Goal: Information Seeking & Learning: Learn about a topic

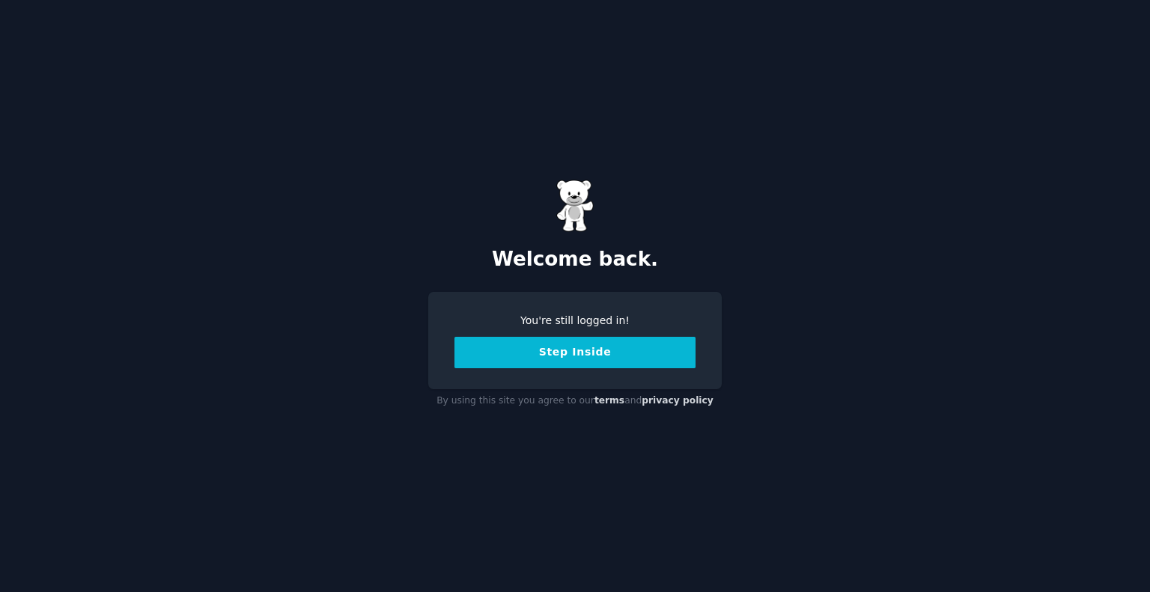
click at [574, 353] on button "Step Inside" at bounding box center [575, 352] width 241 height 31
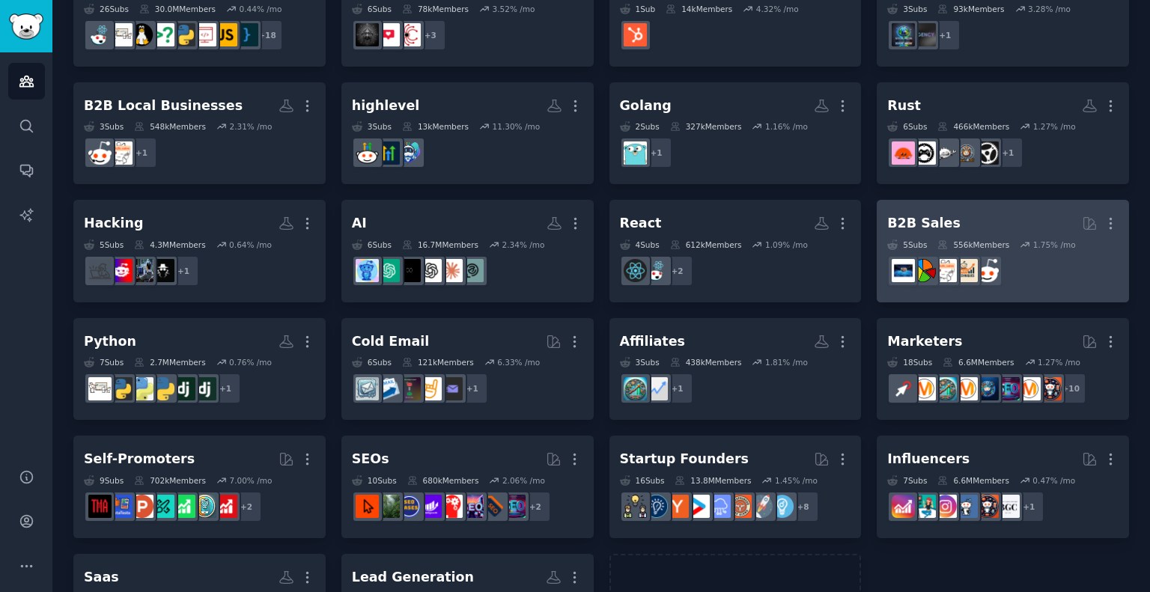
scroll to position [156, 0]
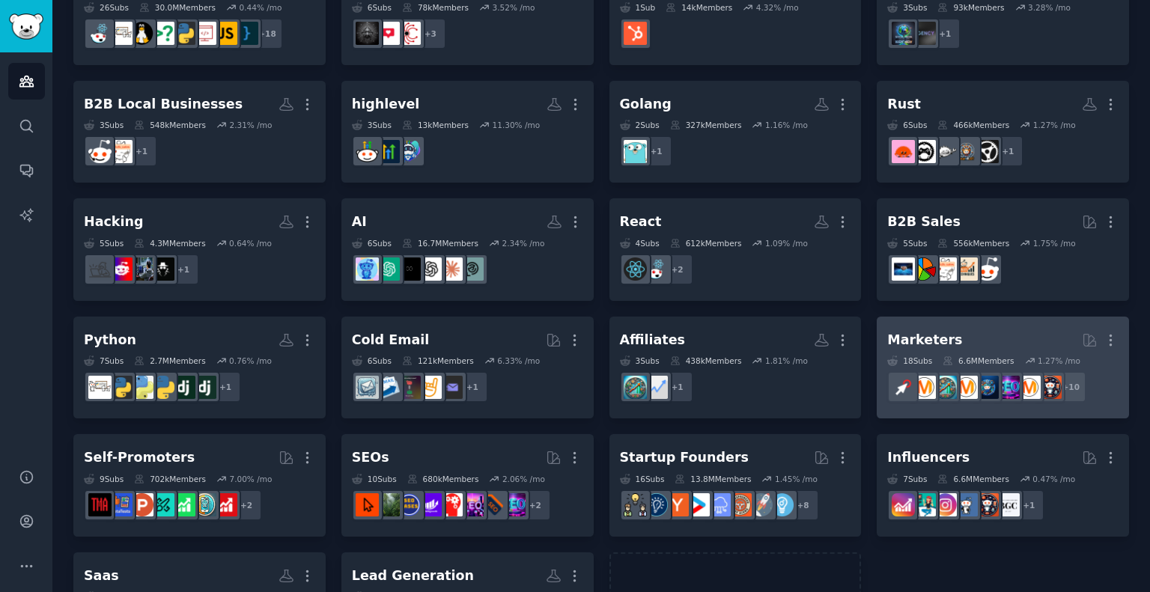
click at [923, 343] on div "Marketers" at bounding box center [924, 340] width 75 height 19
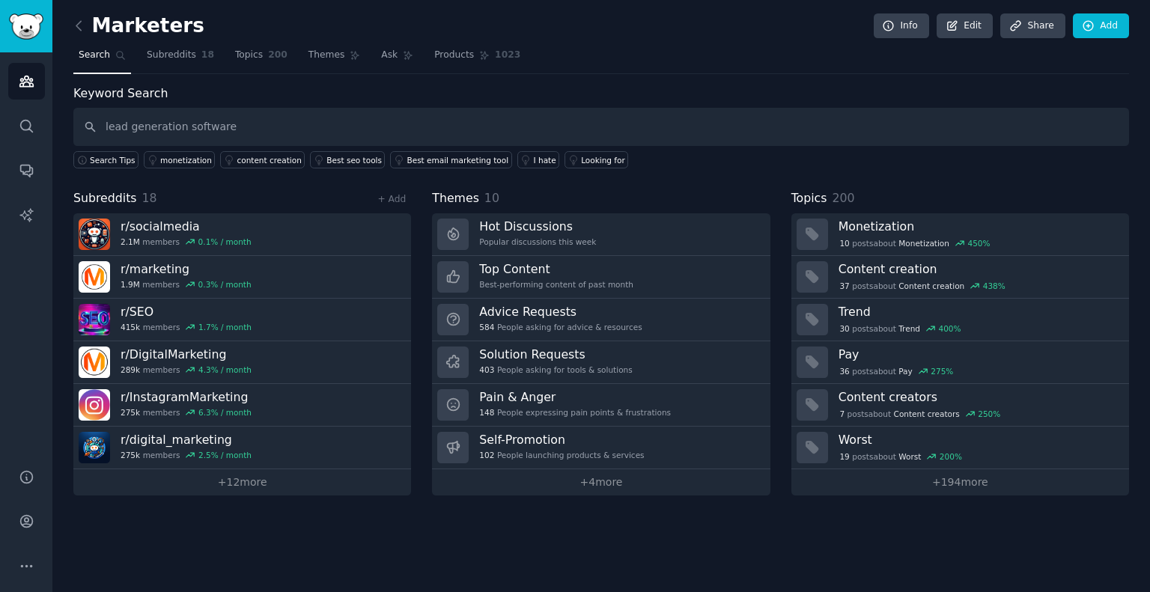
type input "lead generation software"
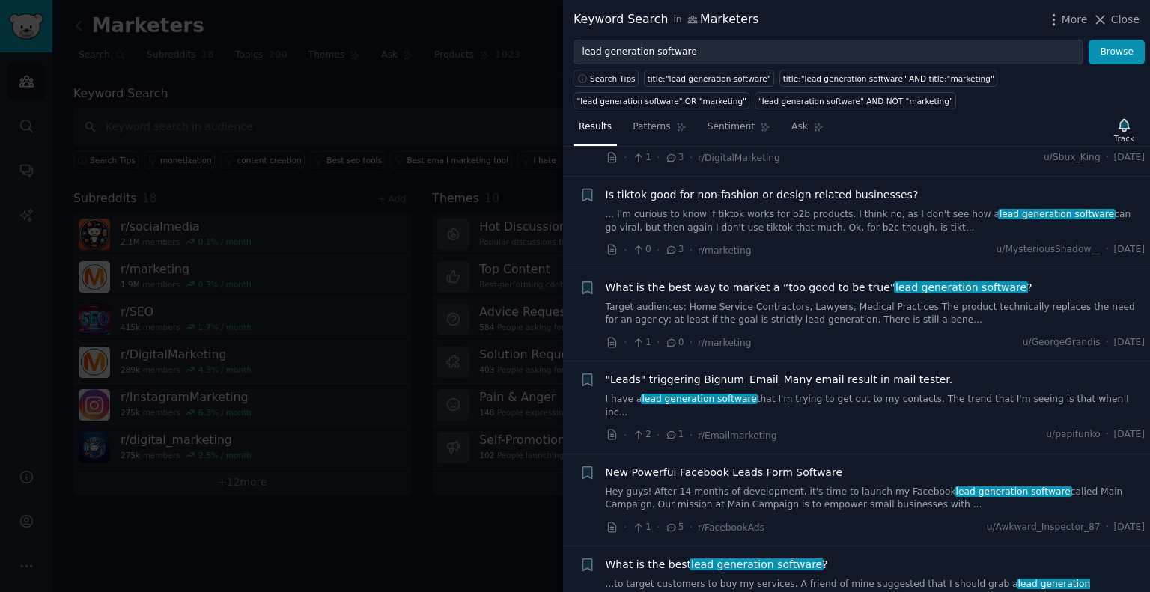
scroll to position [88, 0]
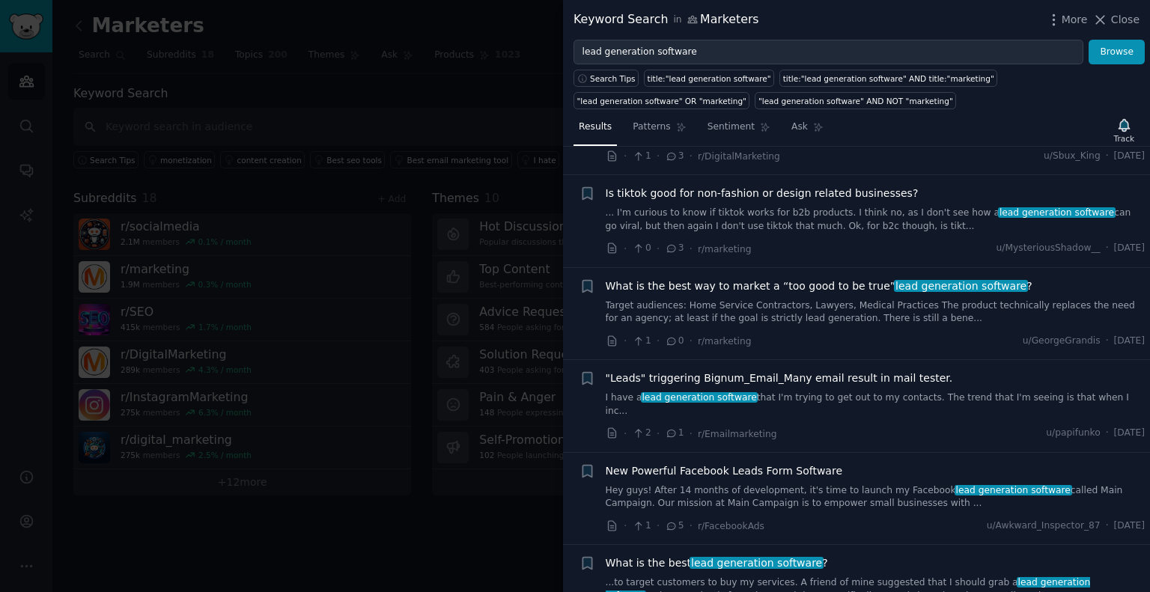
click at [762, 377] on span ""Leads" triggering Bignum_Email_Many email result in mail tester." at bounding box center [779, 379] width 347 height 16
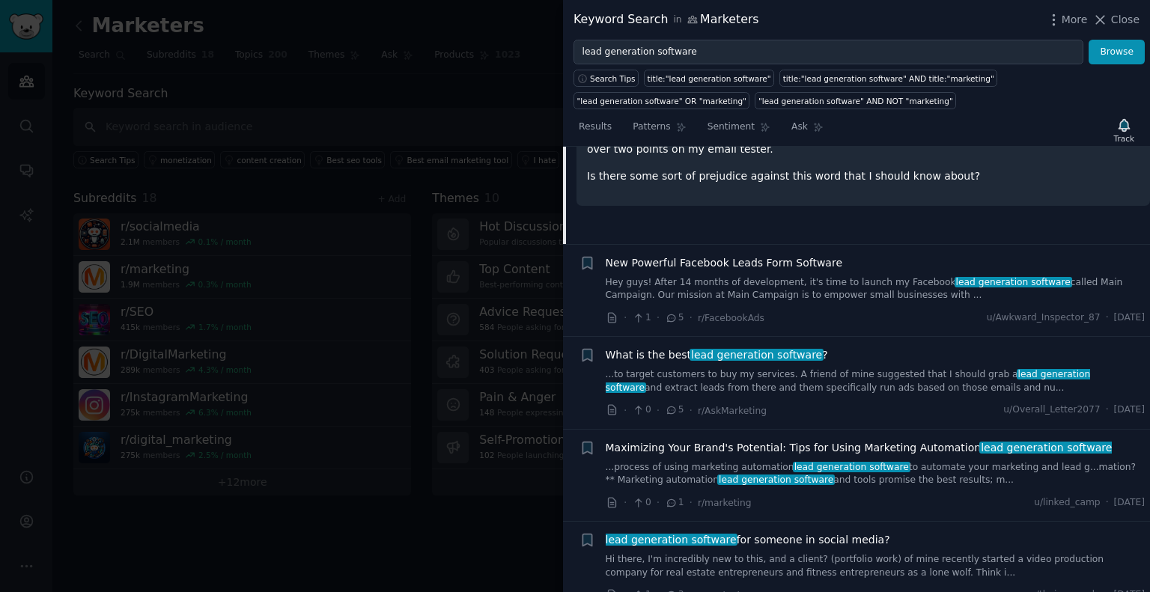
scroll to position [522, 0]
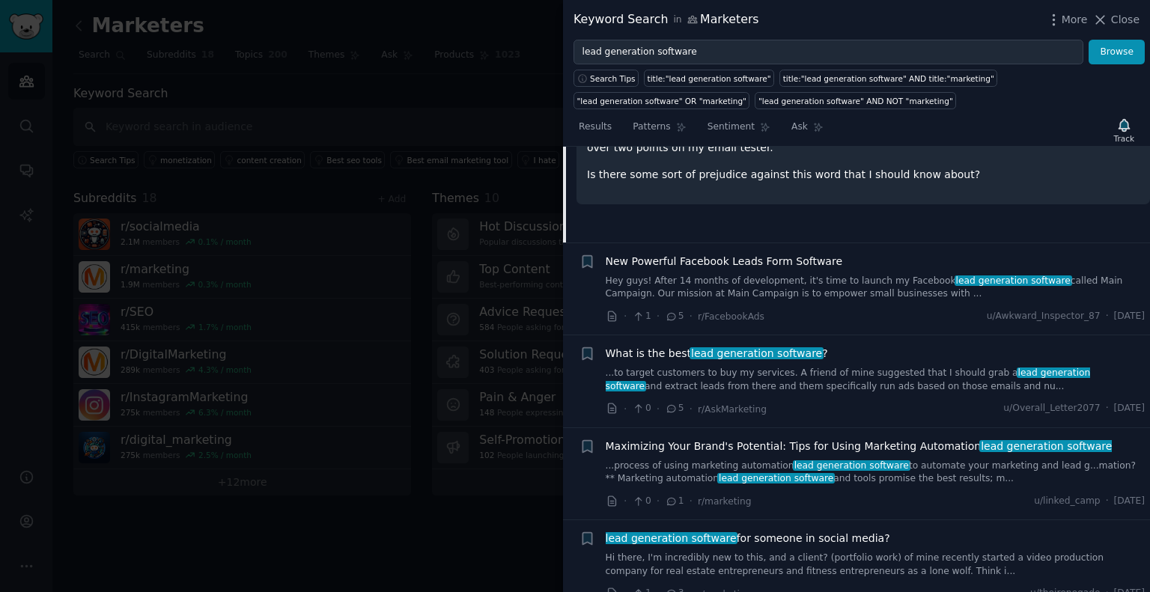
click at [702, 347] on span "lead generation software" at bounding box center [757, 353] width 134 height 12
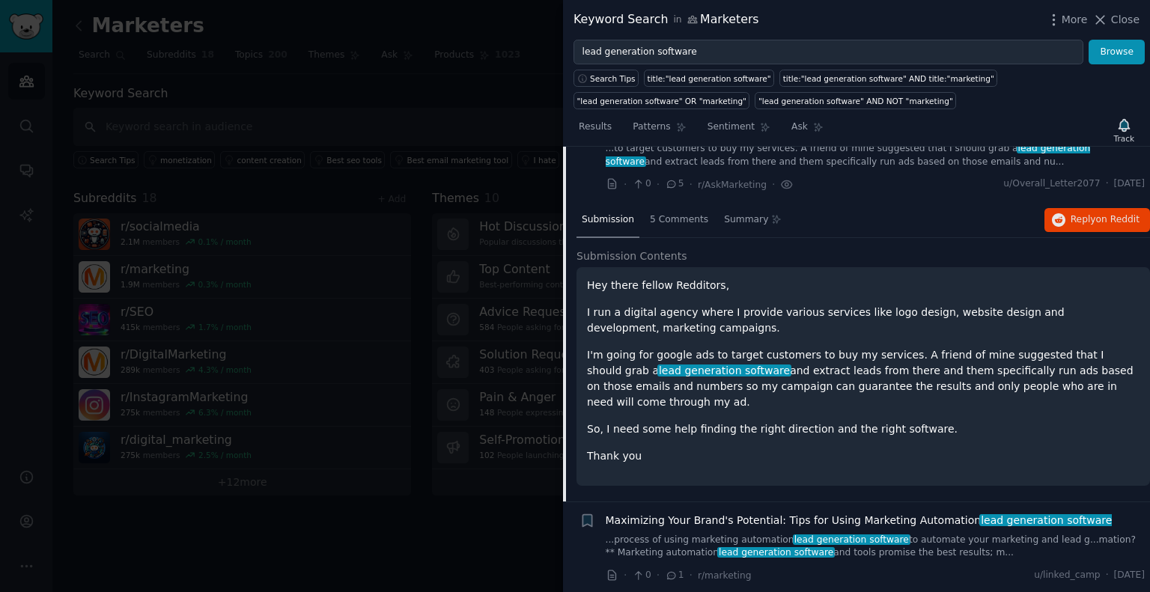
scroll to position [472, 0]
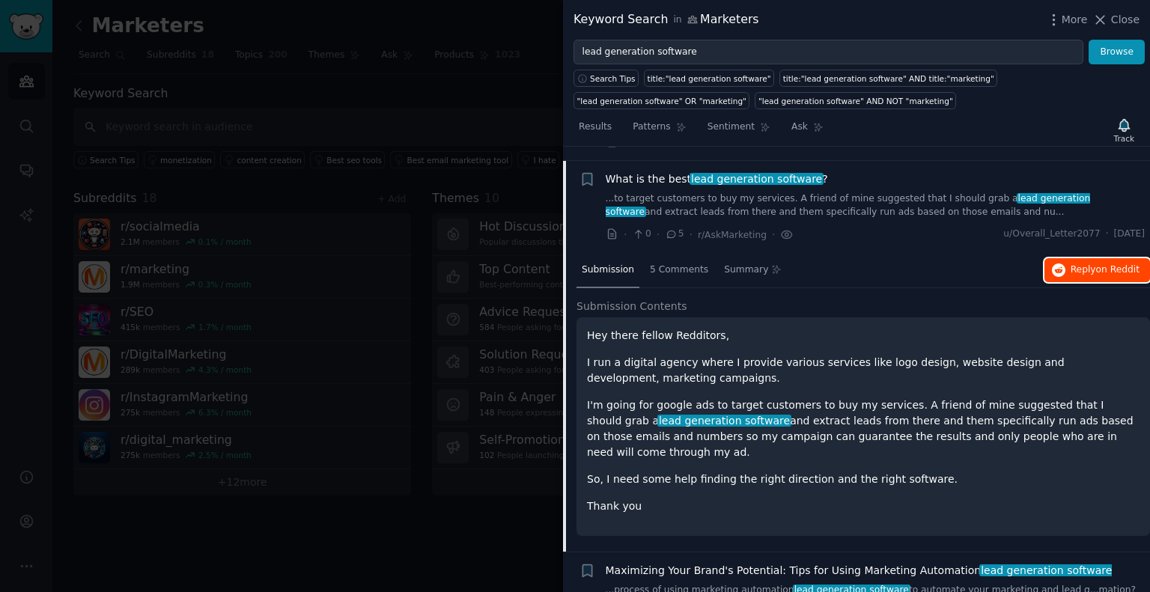
click at [1089, 264] on span "Reply on Reddit" at bounding box center [1105, 270] width 69 height 13
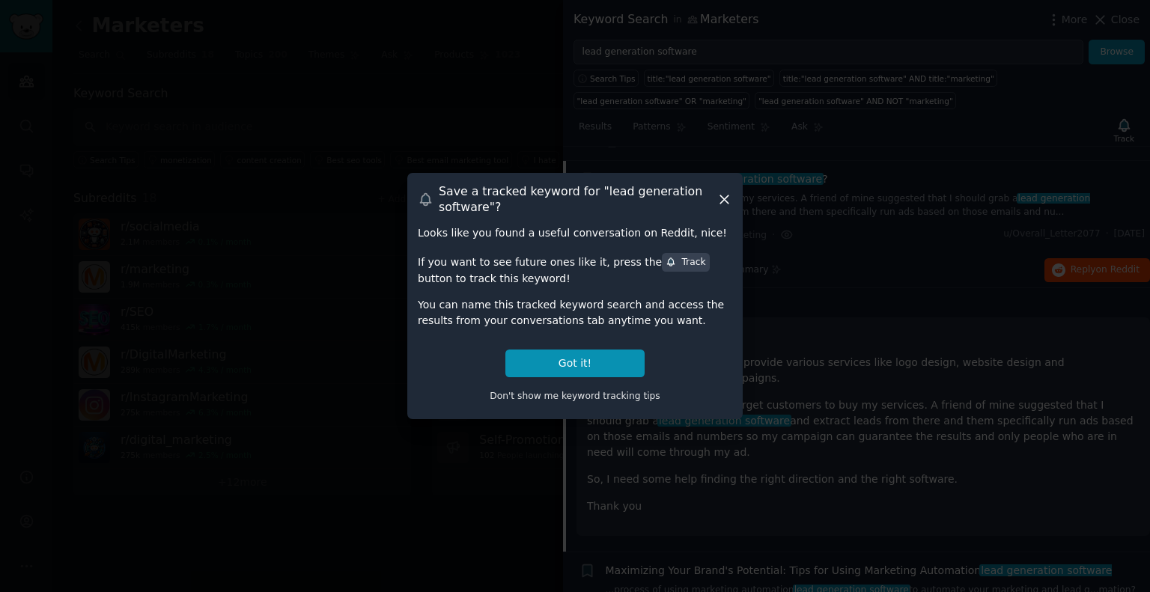
click at [726, 198] on icon at bounding box center [724, 199] width 8 height 8
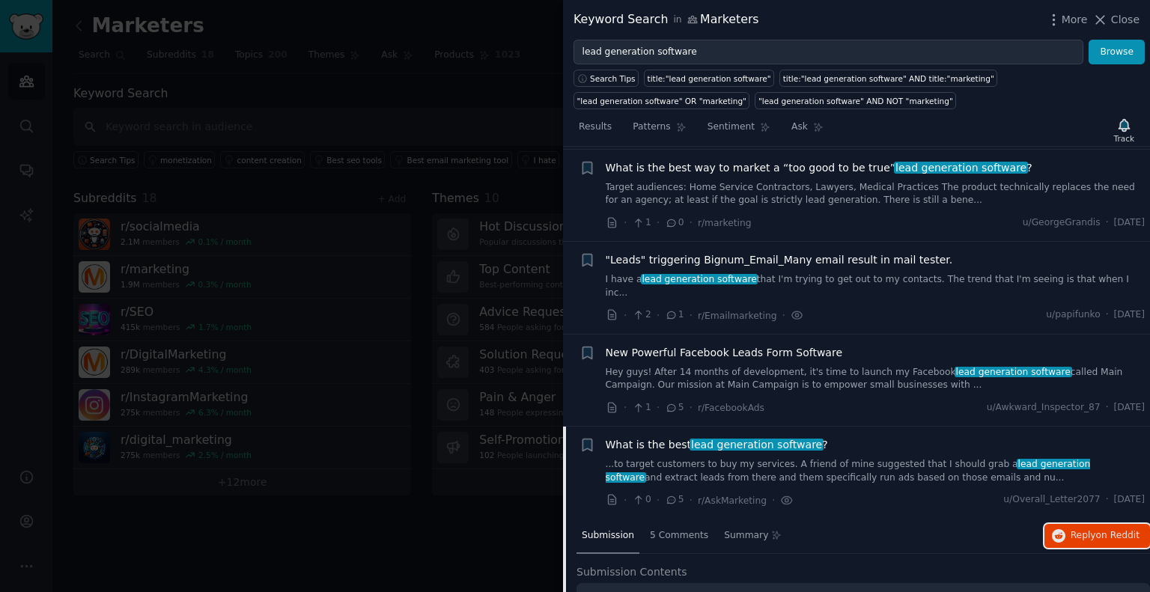
scroll to position [0, 0]
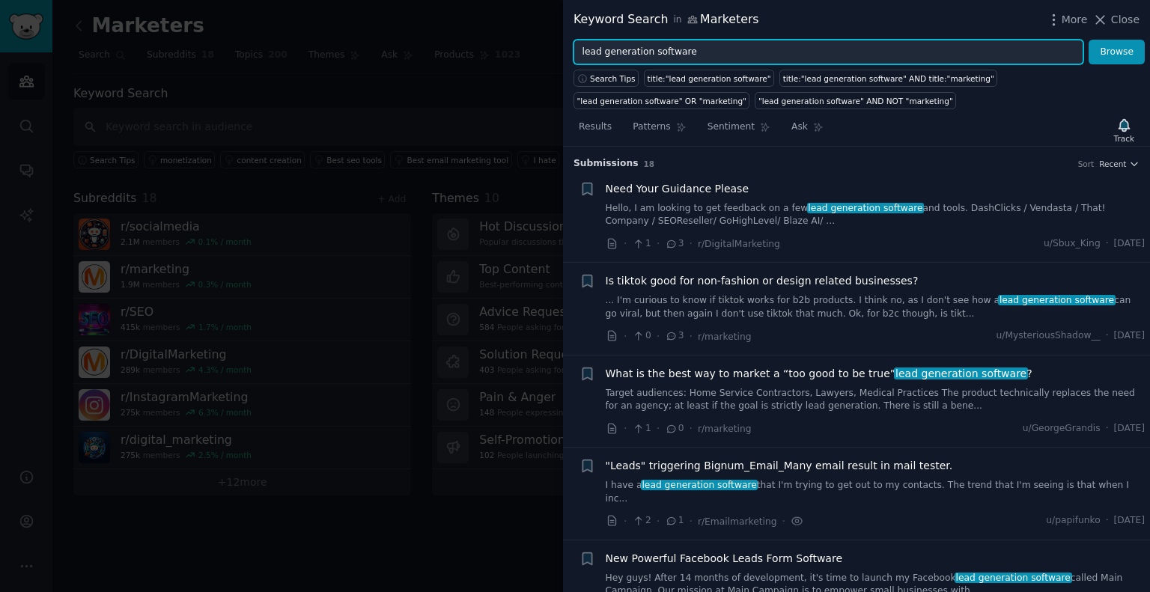
drag, startPoint x: 698, startPoint y: 56, endPoint x: 565, endPoint y: 59, distance: 133.3
click at [565, 59] on div "lead generation software Browse" at bounding box center [856, 52] width 587 height 25
type input "b2b leads"
click at [1089, 40] on button "Browse" at bounding box center [1117, 52] width 56 height 25
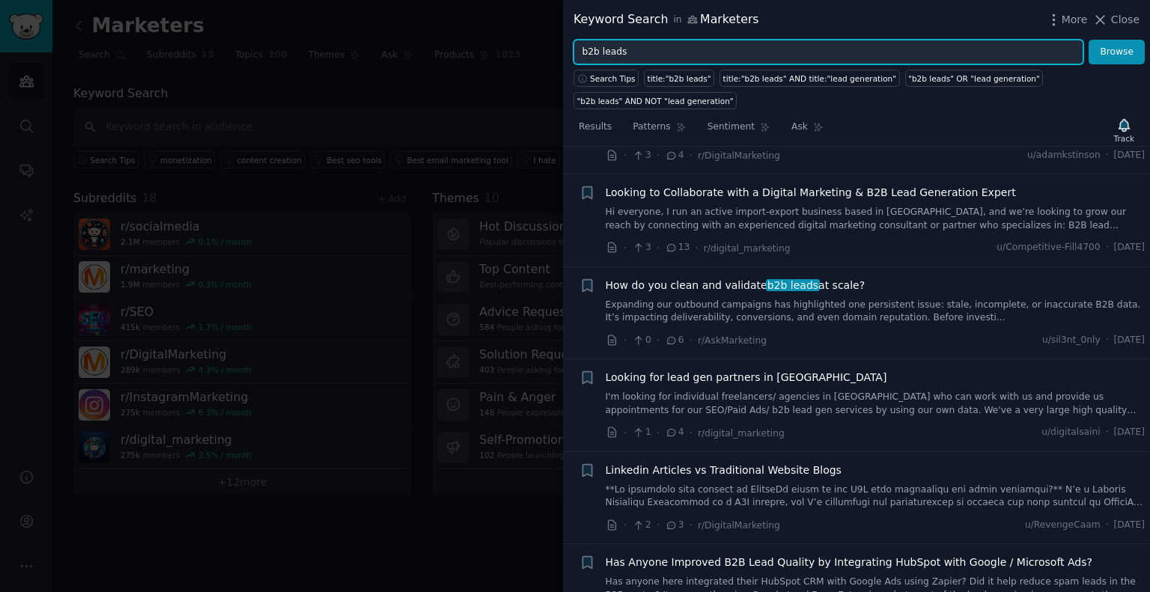
scroll to position [275, 0]
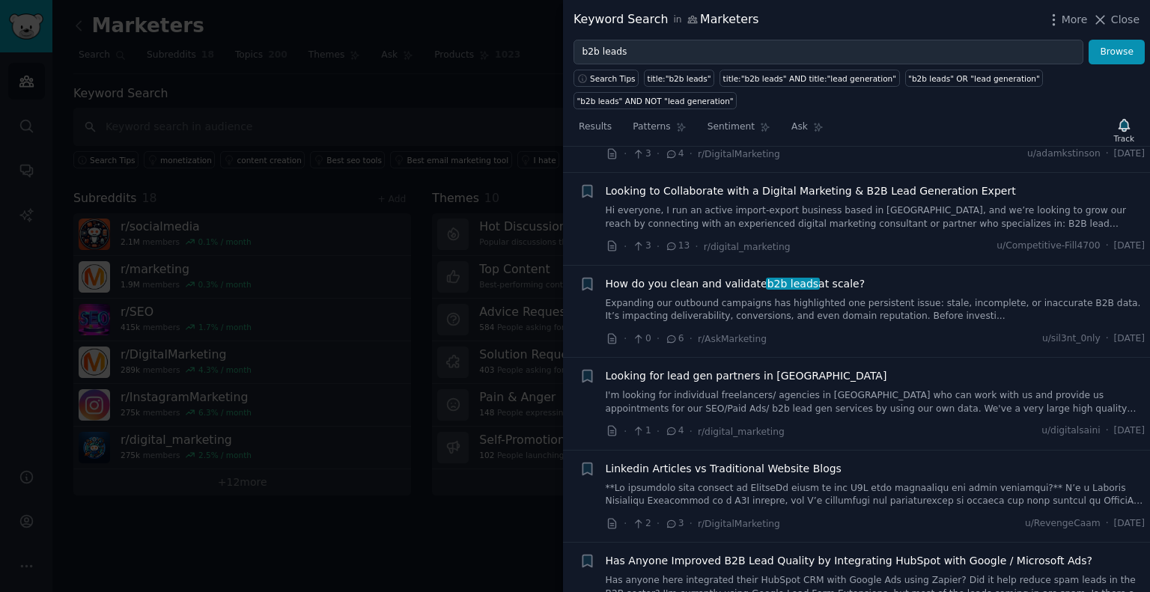
click at [711, 281] on span "How do you clean and validate b2b leads at scale?" at bounding box center [736, 284] width 260 height 16
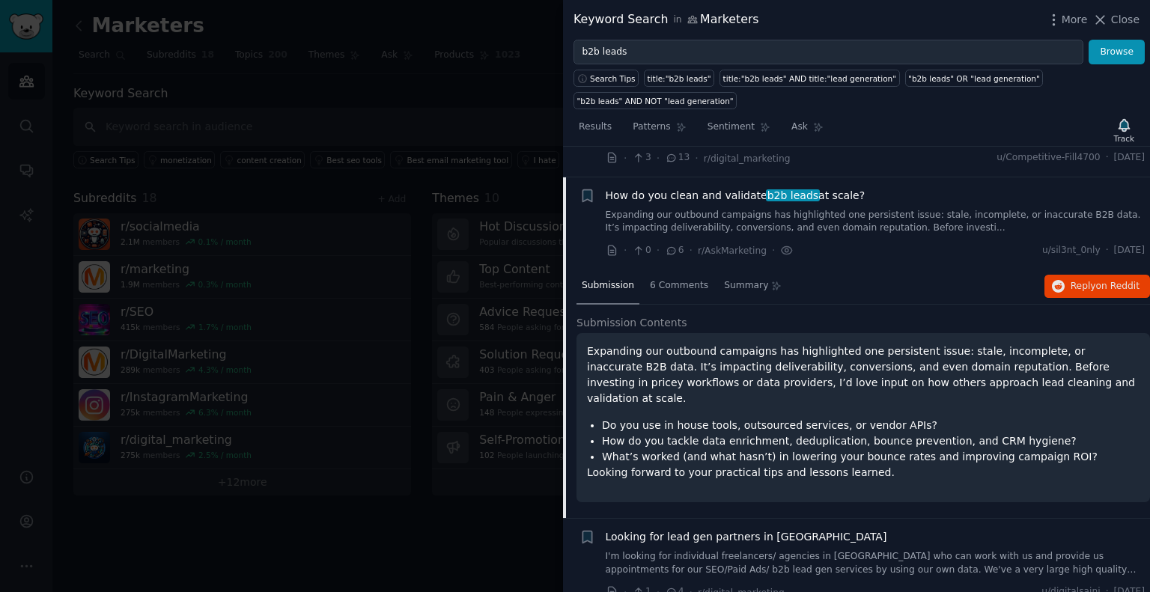
scroll to position [392, 0]
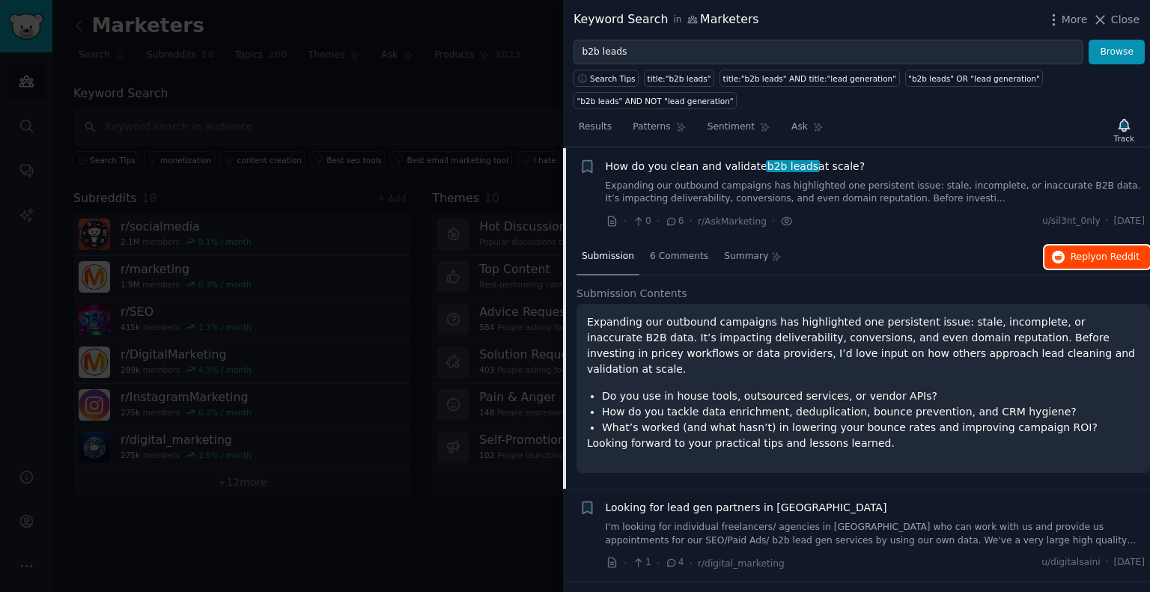
click at [1090, 258] on span "Reply on Reddit" at bounding box center [1105, 257] width 69 height 13
